Goal: Communication & Community: Answer question/provide support

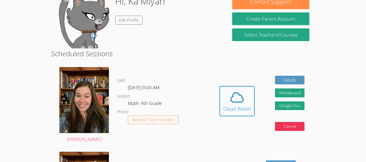
scroll to position [70, 0]
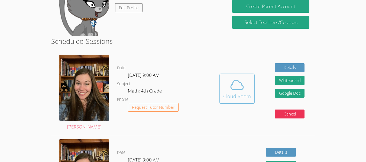
click at [235, 91] on icon at bounding box center [237, 85] width 15 height 15
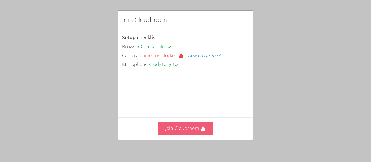
click at [174, 125] on button "Join Cloudroom" at bounding box center [186, 128] width 56 height 13
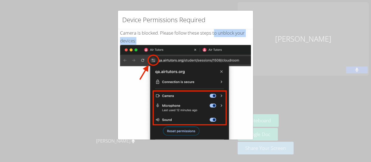
drag, startPoint x: 215, startPoint y: 31, endPoint x: 159, endPoint y: 45, distance: 58.1
click at [159, 45] on div "Camera is blocked . Please follow these steps to unblock your devices: Click th…" at bounding box center [185, 131] width 131 height 204
click at [116, 91] on div "Device Permissions Required Camera is blocked . Please follow these steps to un…" at bounding box center [185, 81] width 371 height 162
click at [312, 75] on div "Device Permissions Required Camera is blocked . Please follow these steps to un…" at bounding box center [185, 81] width 371 height 162
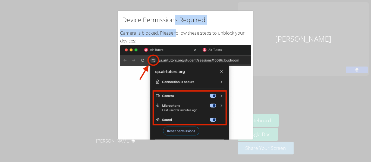
drag, startPoint x: 177, startPoint y: 11, endPoint x: 176, endPoint y: 34, distance: 23.1
click at [176, 34] on div "Device Permissions Required Camera is blocked . Please follow these steps to un…" at bounding box center [185, 75] width 136 height 130
click at [217, 20] on div "Device Permissions Required" at bounding box center [185, 20] width 135 height 19
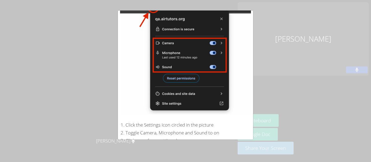
scroll to position [111, 0]
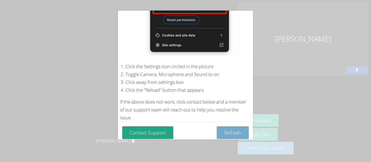
click at [216, 130] on button "Refresh" at bounding box center [232, 133] width 32 height 13
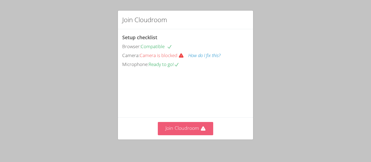
click at [167, 127] on button "Join Cloudroom" at bounding box center [186, 128] width 56 height 13
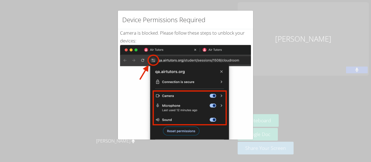
click at [75, 118] on div "Device Permissions Required Camera is blocked . Please follow these steps to un…" at bounding box center [185, 81] width 371 height 162
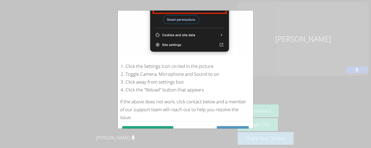
scroll to position [123, 0]
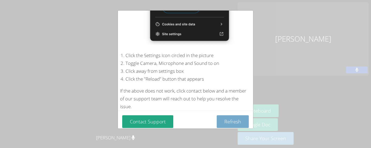
click at [230, 116] on button "Refresh" at bounding box center [232, 122] width 32 height 13
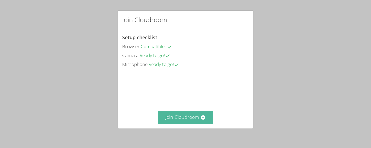
click at [189, 117] on button "Join Cloudroom" at bounding box center [186, 117] width 56 height 13
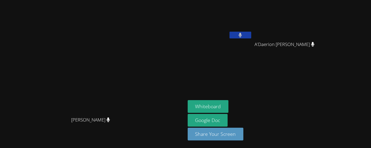
click at [242, 36] on icon at bounding box center [239, 35] width 3 height 5
click at [243, 36] on icon at bounding box center [240, 35] width 6 height 5
click at [242, 36] on icon at bounding box center [239, 35] width 3 height 5
click at [243, 36] on icon at bounding box center [240, 35] width 6 height 5
click at [242, 36] on icon at bounding box center [239, 35] width 3 height 5
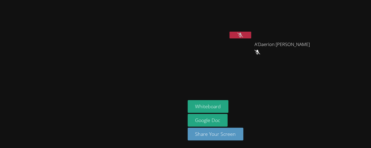
click at [243, 36] on icon at bounding box center [240, 35] width 6 height 5
drag, startPoint x: 368, startPoint y: 85, endPoint x: 264, endPoint y: 76, distance: 104.8
click at [264, 76] on aside "Ka'Miyah Williams A'Daerion Tingle A'Daerion Tingle Whiteboard Google Doc Share…" at bounding box center [253, 74] width 136 height 148
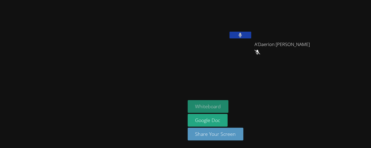
click at [228, 113] on button "Whiteboard" at bounding box center [207, 106] width 41 height 13
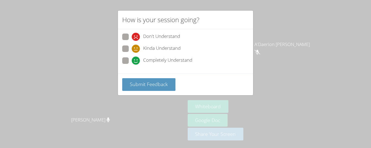
click at [132, 65] on span at bounding box center [132, 65] width 0 height 0
click at [132, 58] on input "Completely Understand" at bounding box center [134, 60] width 5 height 5
radio input "true"
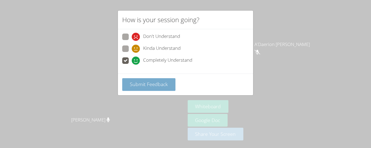
click at [140, 82] on span "Submit Feedback" at bounding box center [149, 84] width 38 height 7
